Goal: Find specific page/section: Find specific page/section

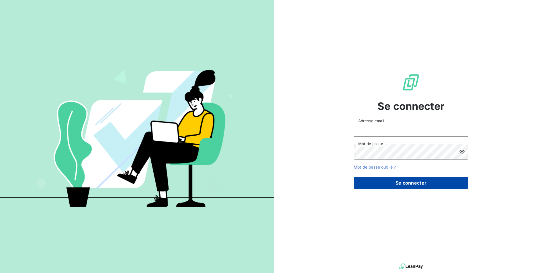
type input "m.postico@equippro.fr"
click at [408, 187] on button "Se connecter" at bounding box center [411, 183] width 115 height 12
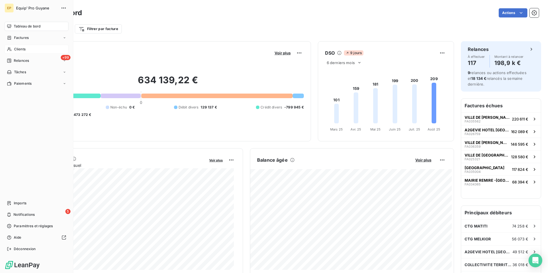
click at [21, 50] on span "Clients" at bounding box center [19, 49] width 11 height 5
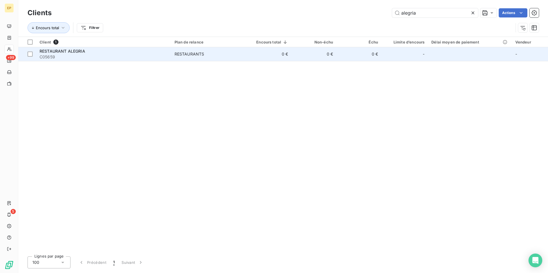
type input "alegria"
click at [134, 52] on div "RESTAURANT ALEGRIA" at bounding box center [104, 51] width 128 height 6
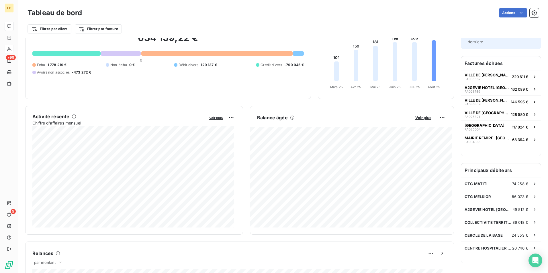
scroll to position [29, 0]
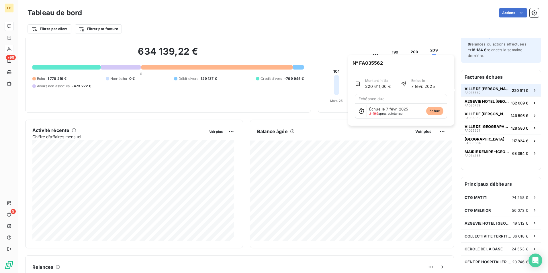
click at [496, 93] on div "VILLE DE REMIRE MONTJOLY FA035562" at bounding box center [487, 91] width 45 height 8
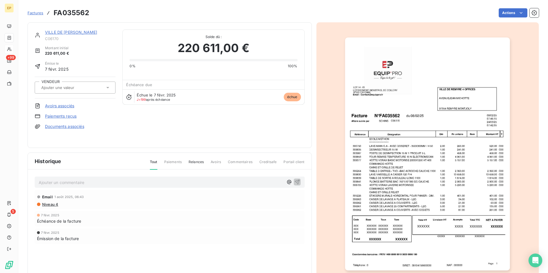
click at [75, 32] on link "VILLE DE [PERSON_NAME]" at bounding box center [71, 32] width 52 height 5
